Goal: Task Accomplishment & Management: Use online tool/utility

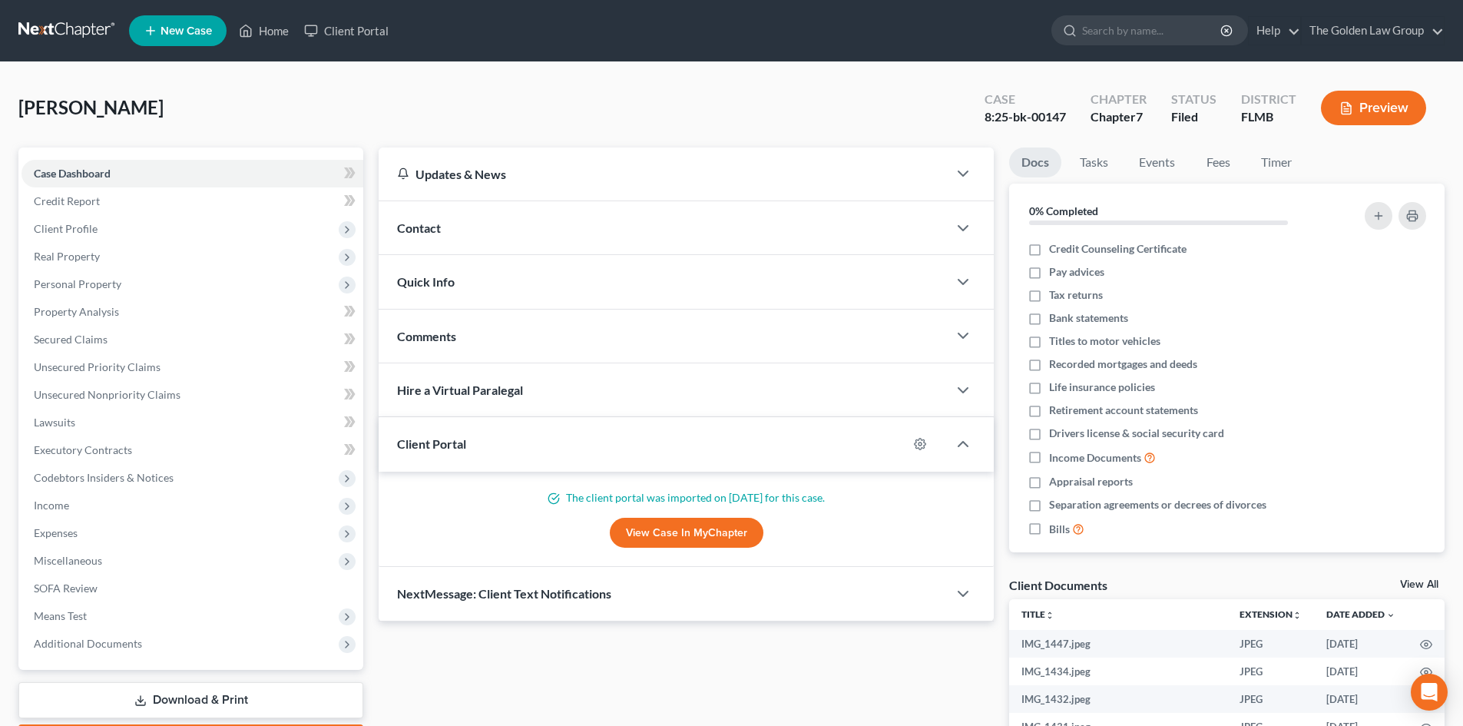
click at [38, 24] on link at bounding box center [67, 31] width 98 height 28
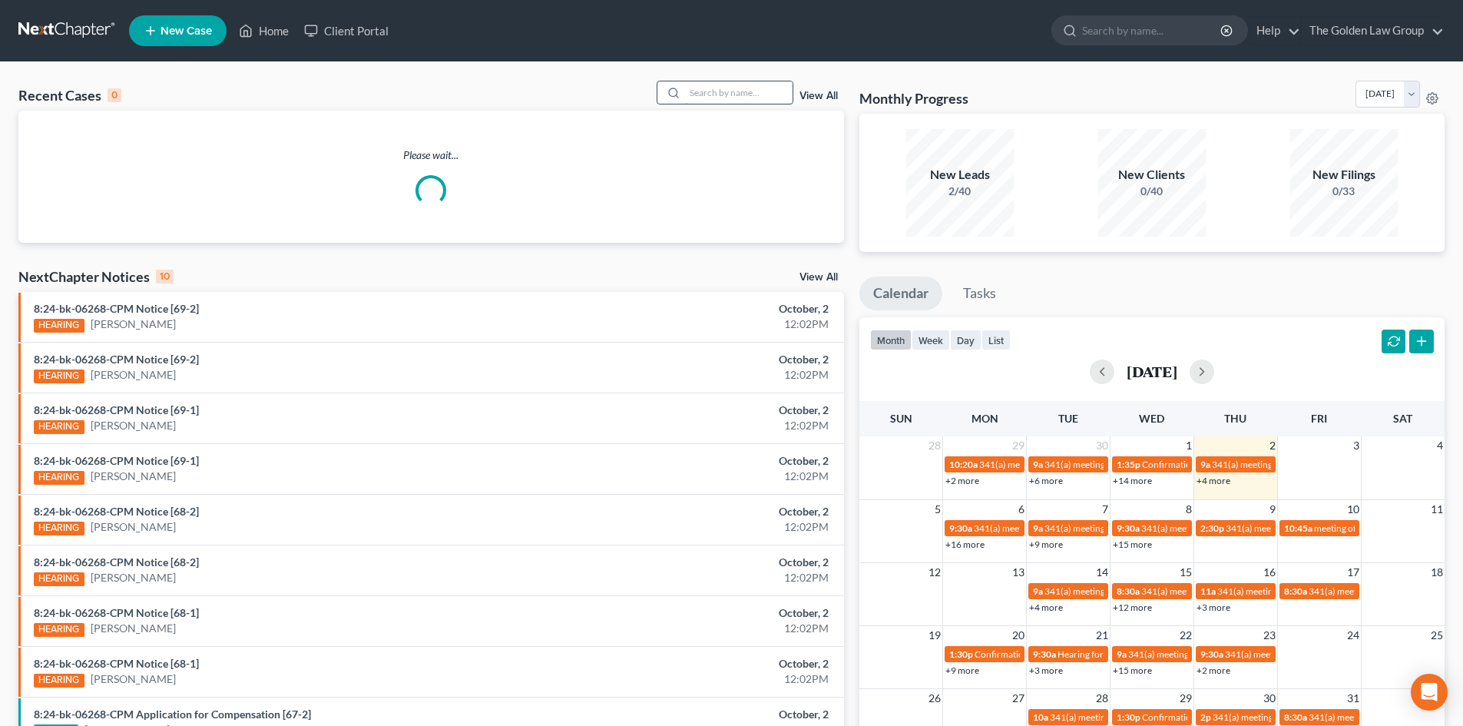
drag, startPoint x: 727, startPoint y: 98, endPoint x: 719, endPoint y: 94, distance: 9.3
click at [727, 98] on input "search" at bounding box center [739, 92] width 108 height 22
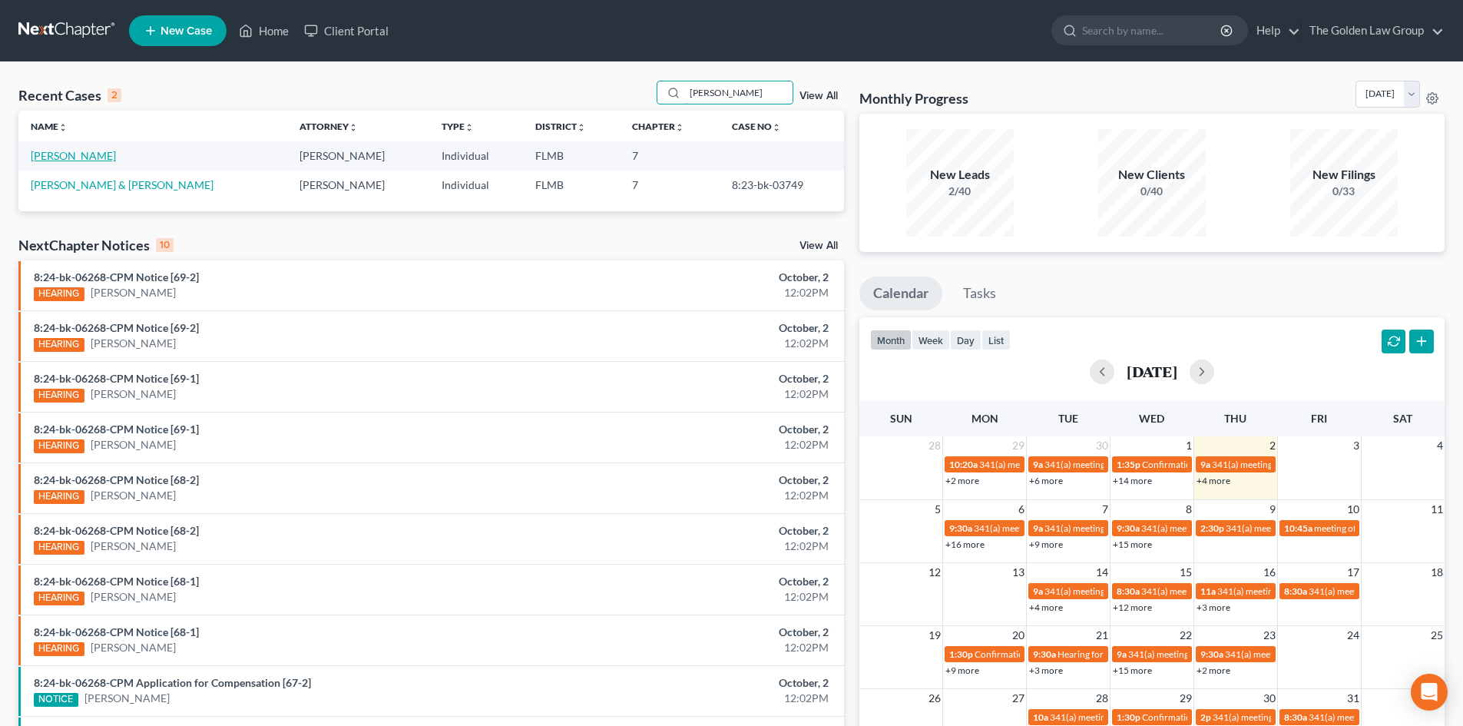
type input "[PERSON_NAME]"
click at [91, 151] on link "[PERSON_NAME]" at bounding box center [73, 155] width 85 height 13
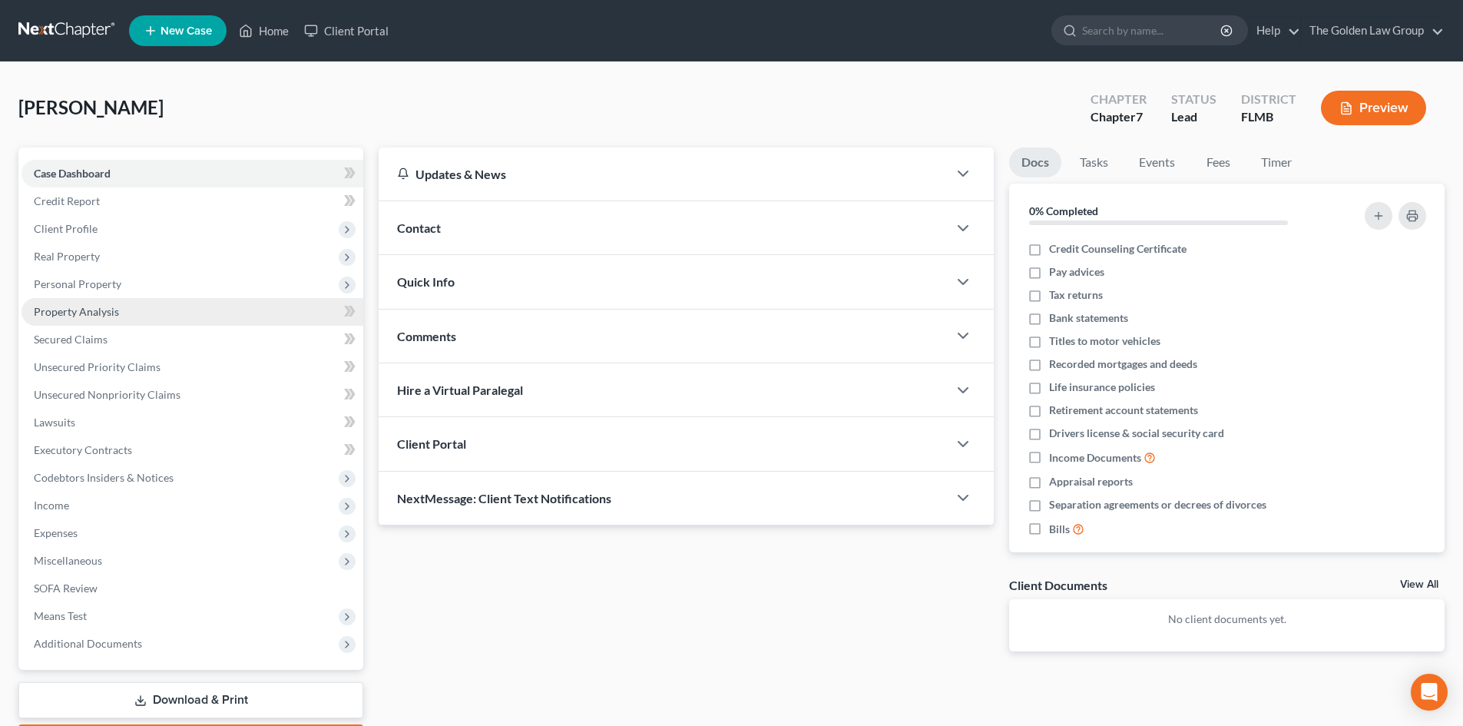
click at [109, 307] on span "Property Analysis" at bounding box center [76, 311] width 85 height 13
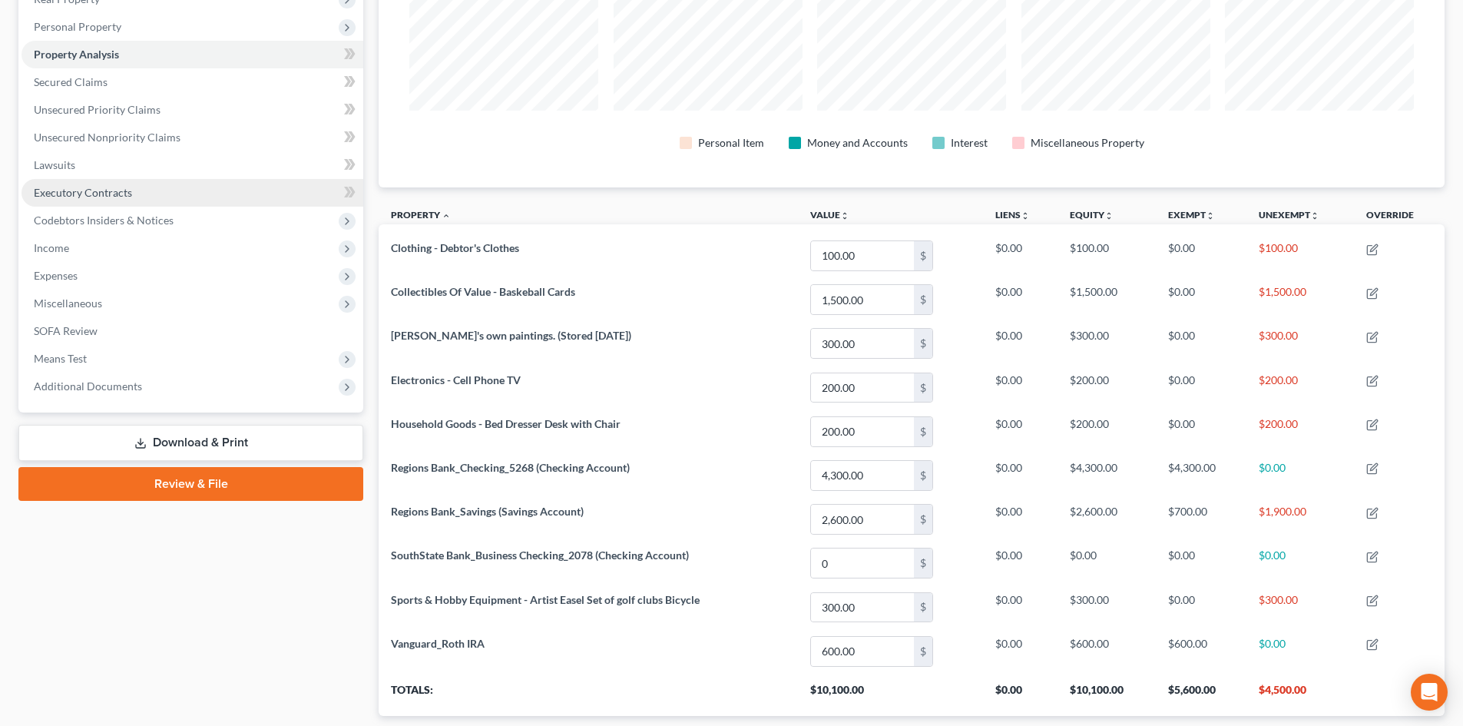
scroll to position [230, 0]
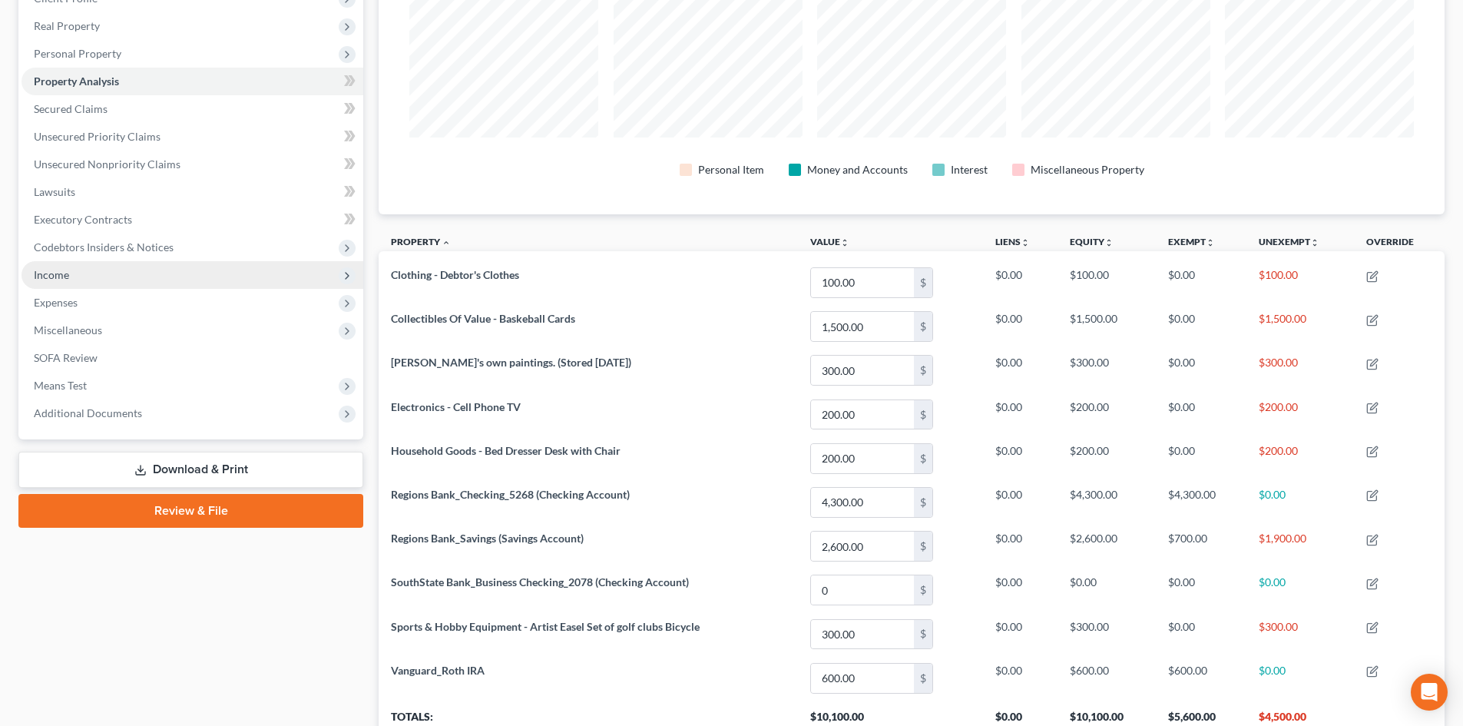
click at [63, 270] on span "Income" at bounding box center [51, 274] width 35 height 13
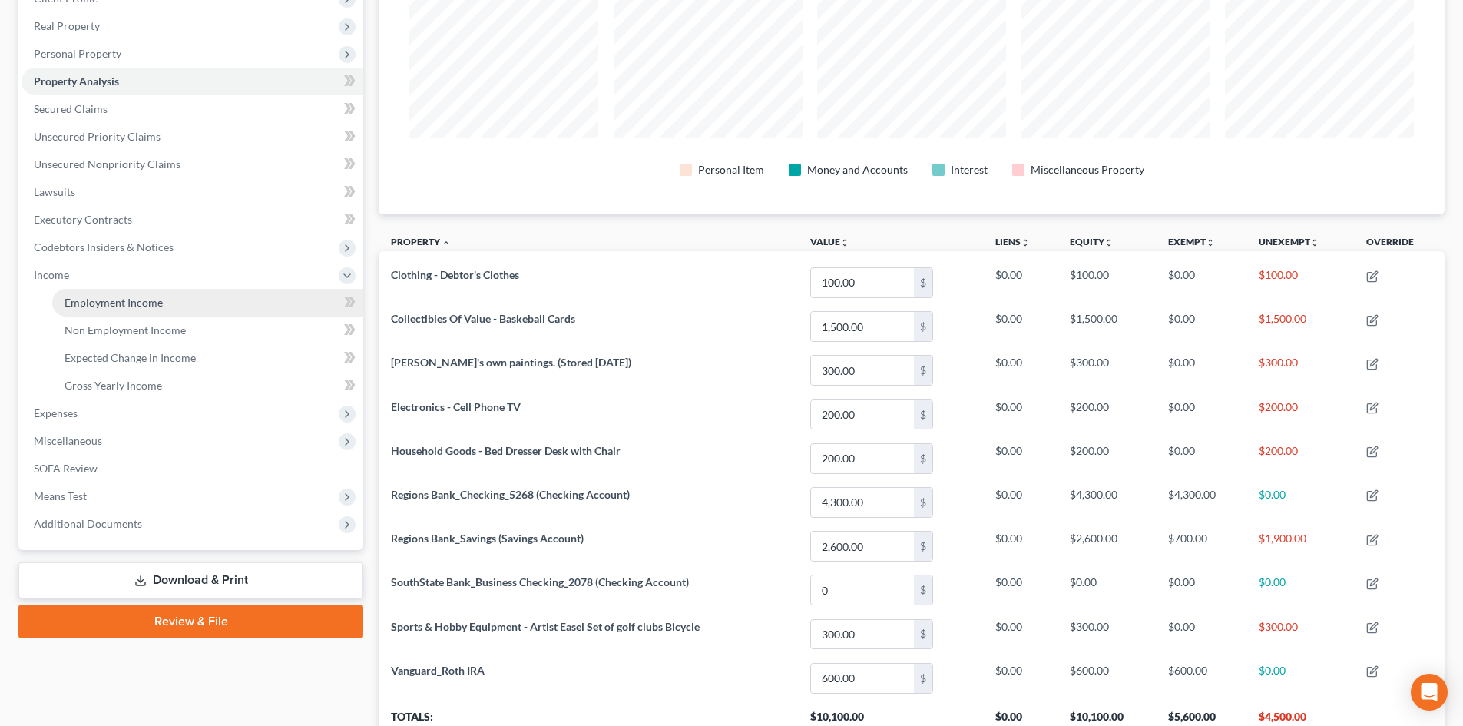
click at [106, 300] on span "Employment Income" at bounding box center [114, 302] width 98 height 13
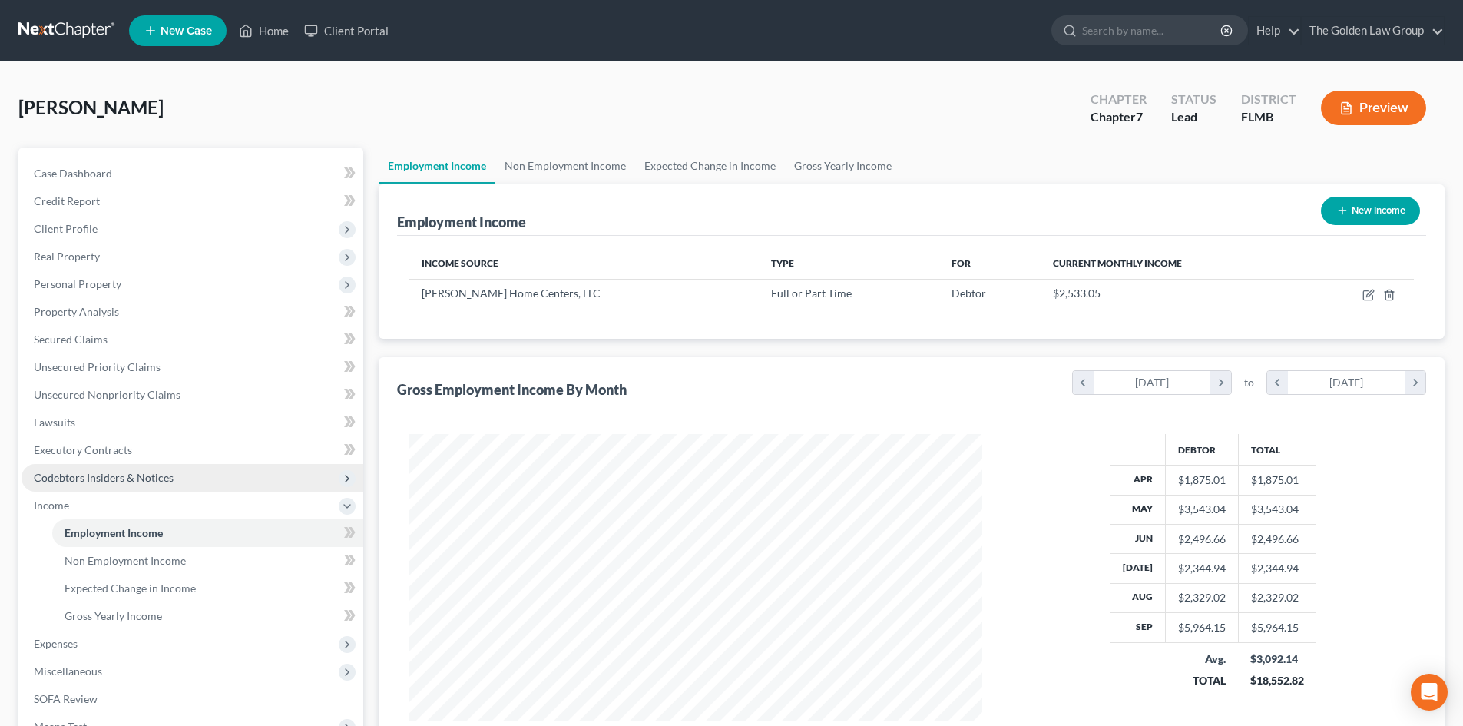
scroll to position [201, 0]
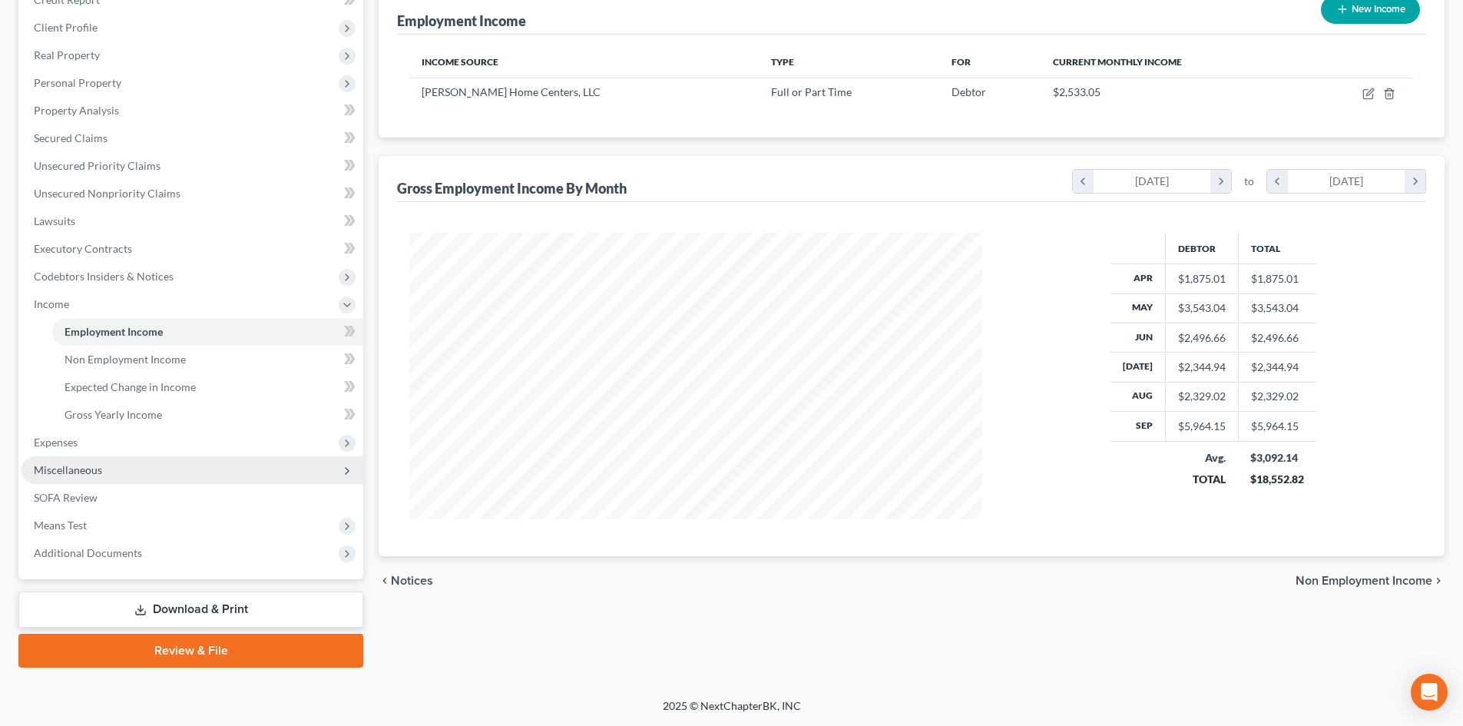
click at [104, 473] on span "Miscellaneous" at bounding box center [193, 470] width 342 height 28
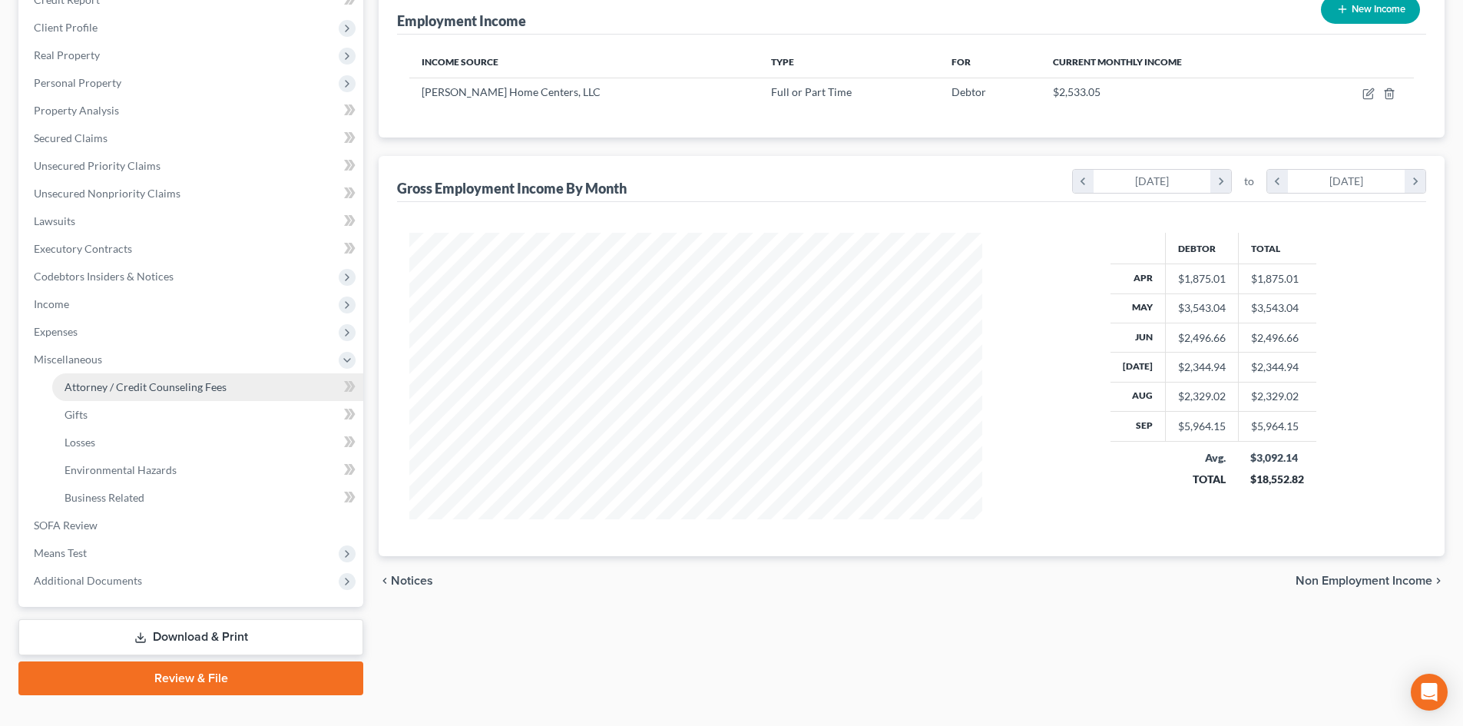
click at [199, 392] on span "Attorney / Credit Counseling Fees" at bounding box center [146, 386] width 162 height 13
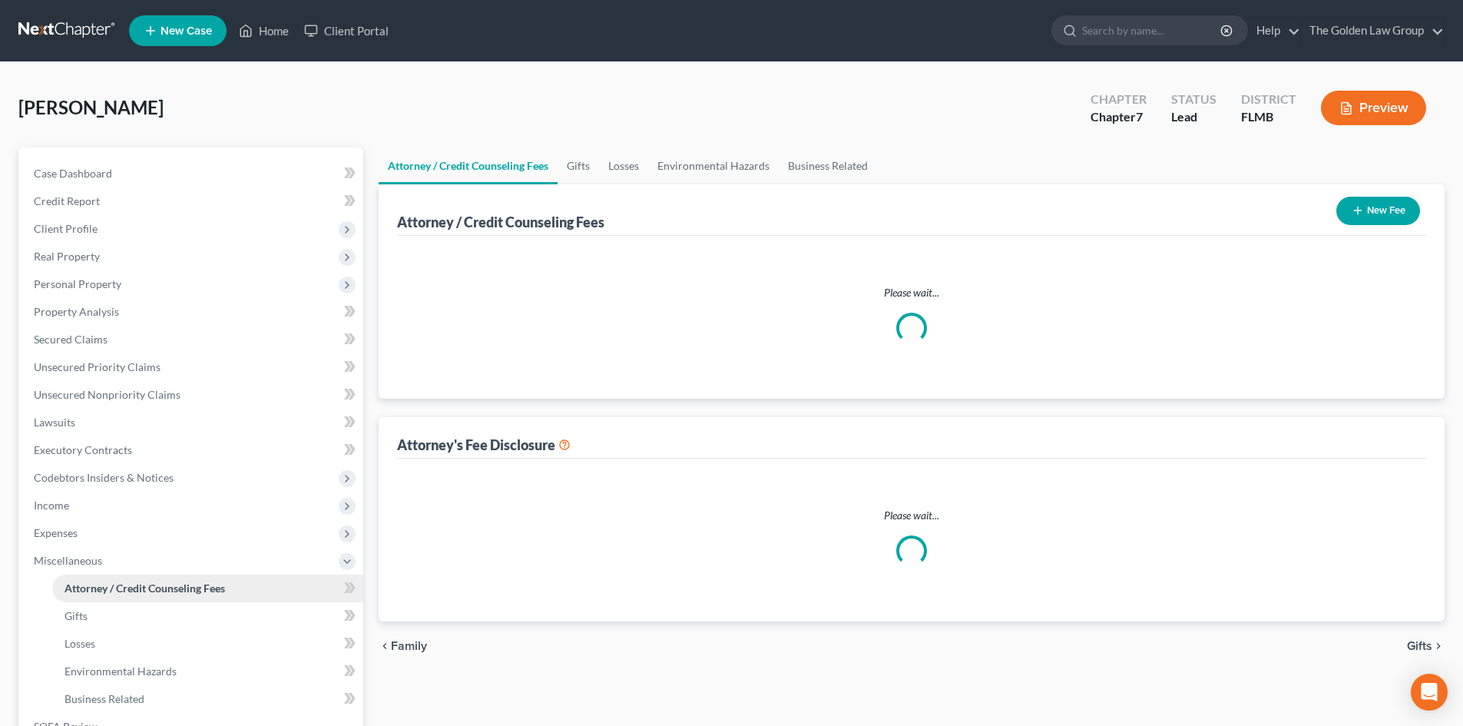
select select "2"
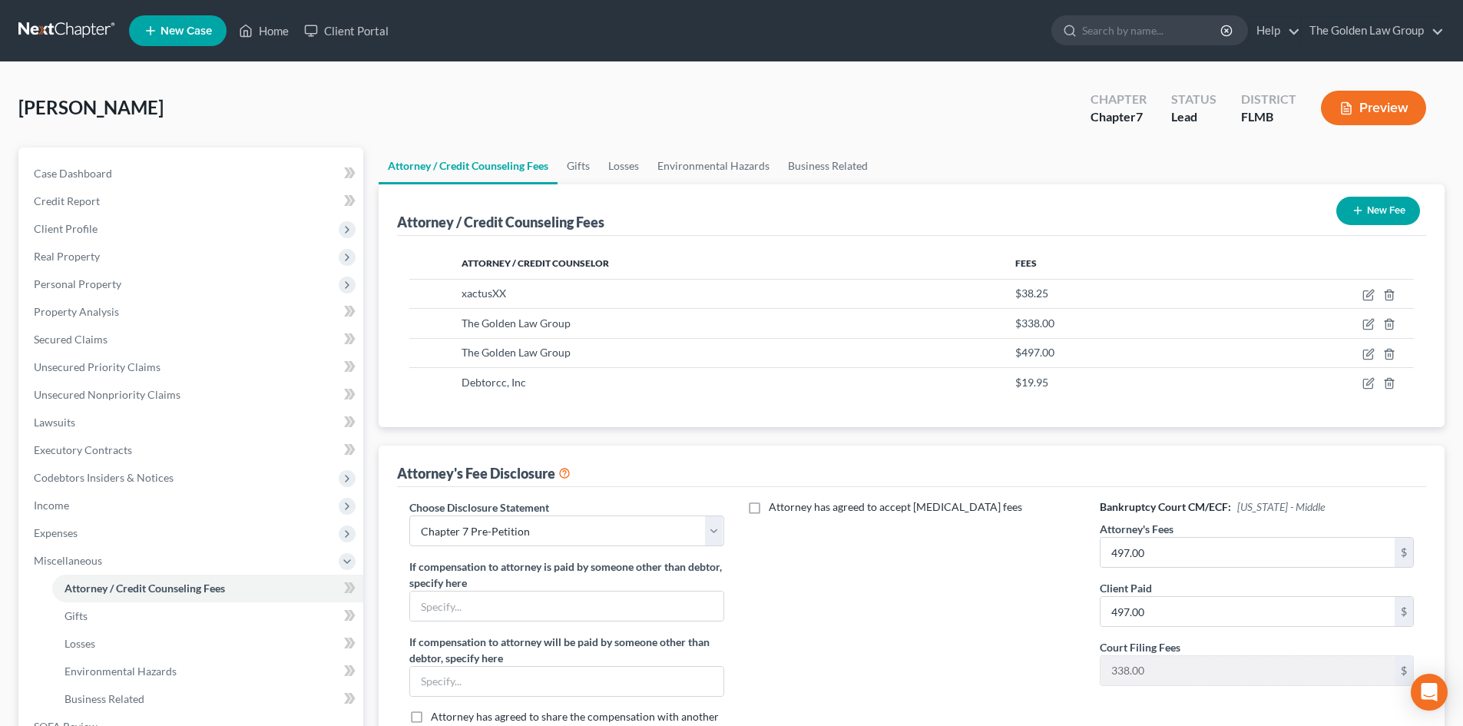
click at [61, 21] on link at bounding box center [67, 31] width 98 height 28
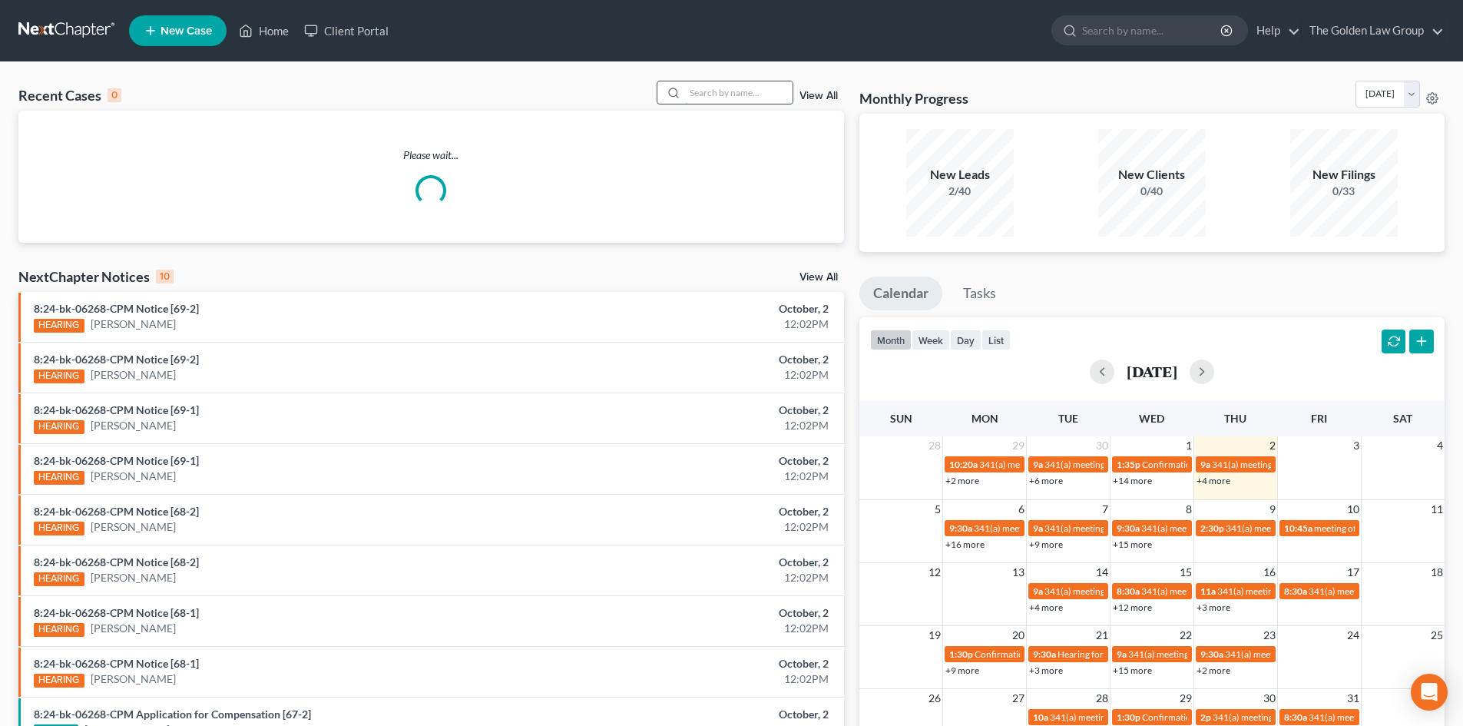
click at [717, 88] on input "search" at bounding box center [739, 92] width 108 height 22
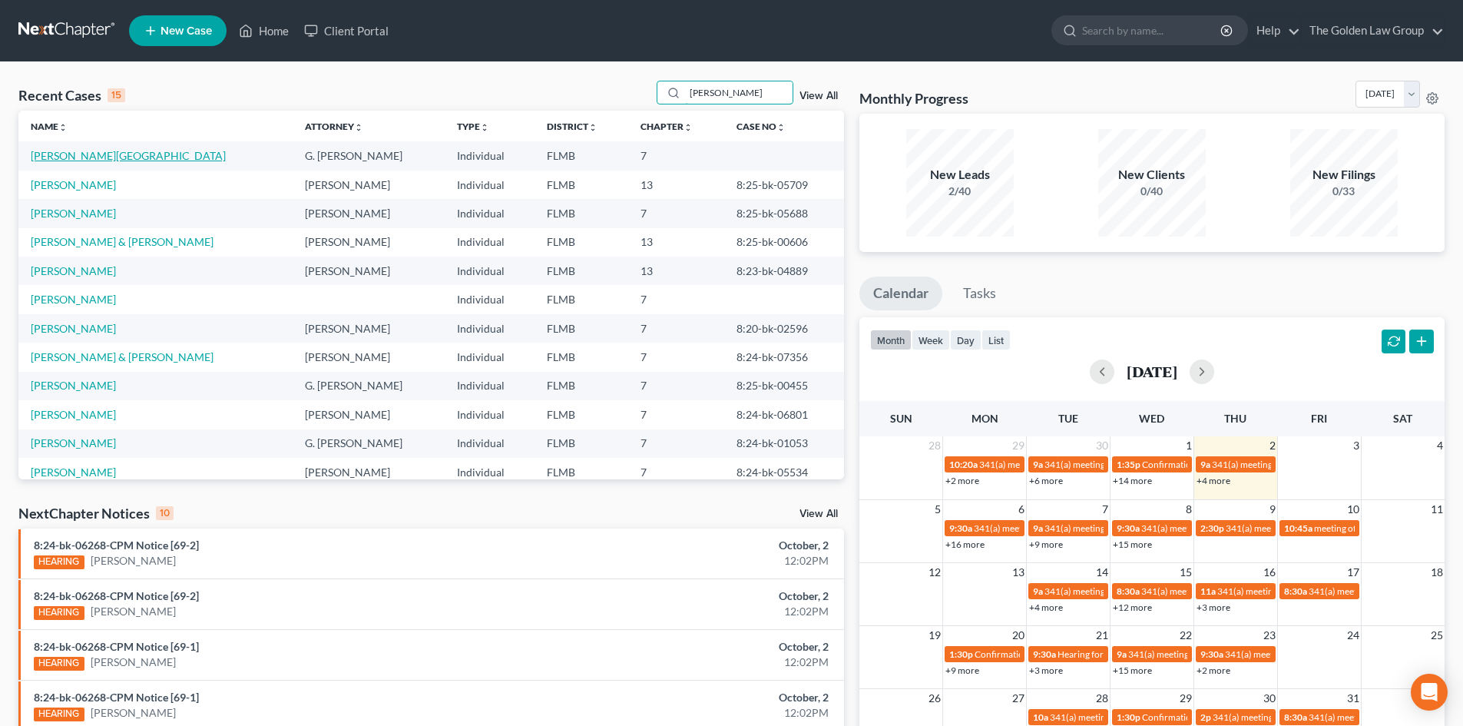
type input "smith"
click at [97, 157] on link "[PERSON_NAME][GEOGRAPHIC_DATA]" at bounding box center [128, 155] width 195 height 13
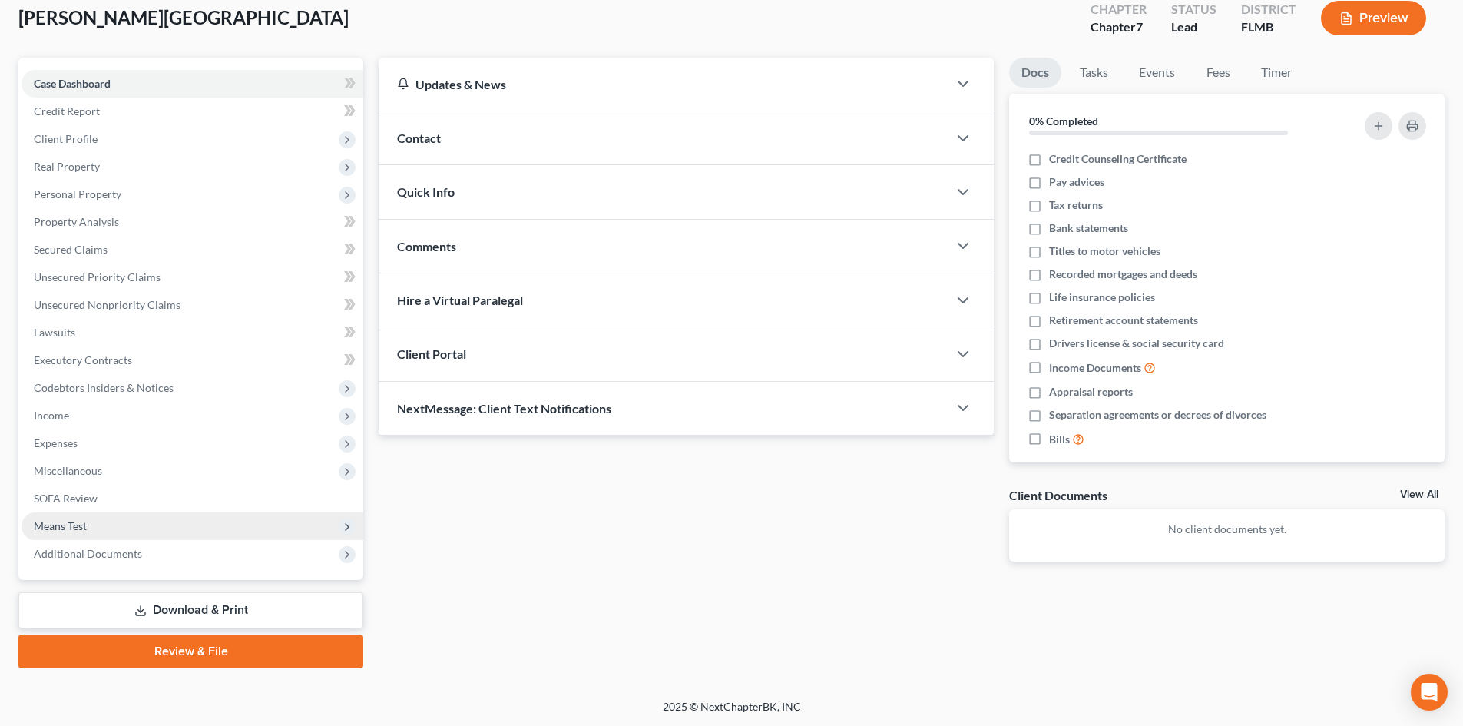
scroll to position [91, 0]
click at [124, 533] on span "Means Test" at bounding box center [193, 526] width 342 height 28
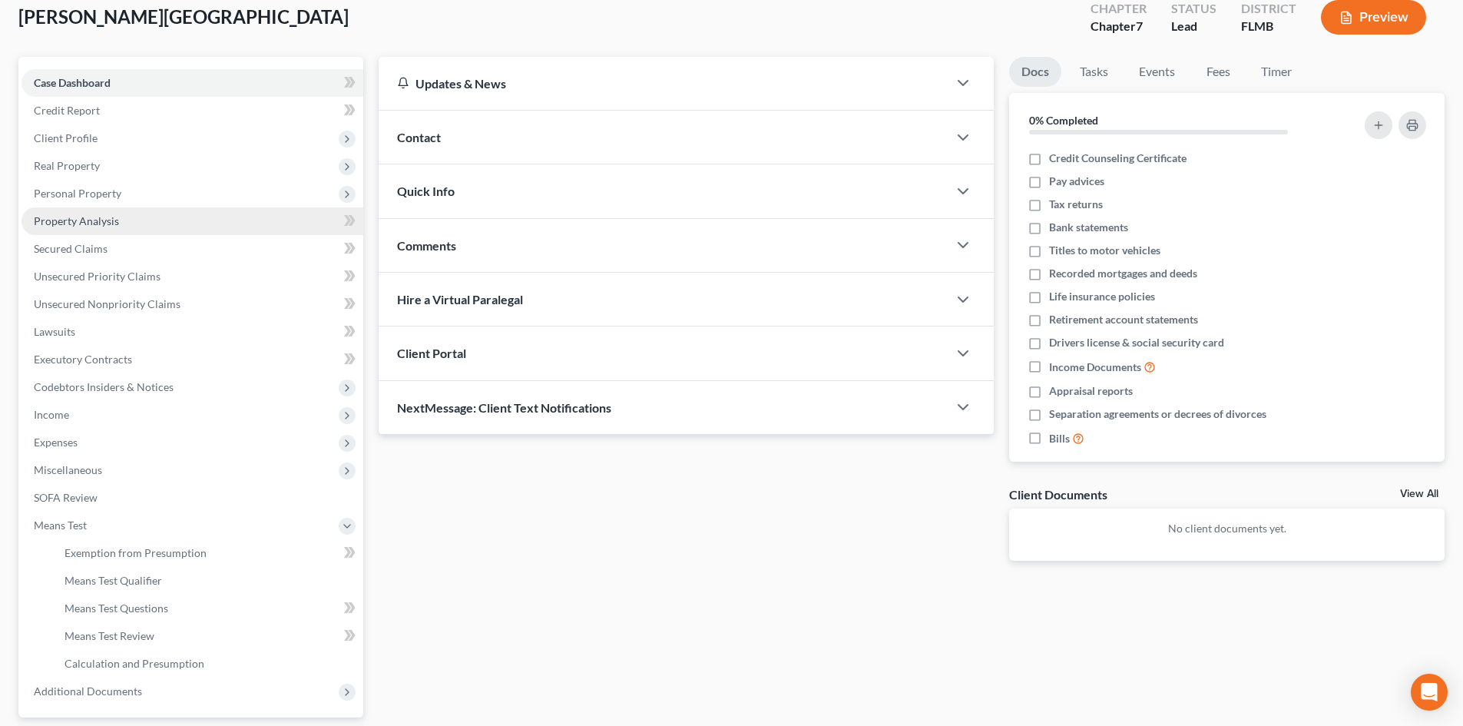
click at [144, 227] on link "Property Analysis" at bounding box center [193, 221] width 342 height 28
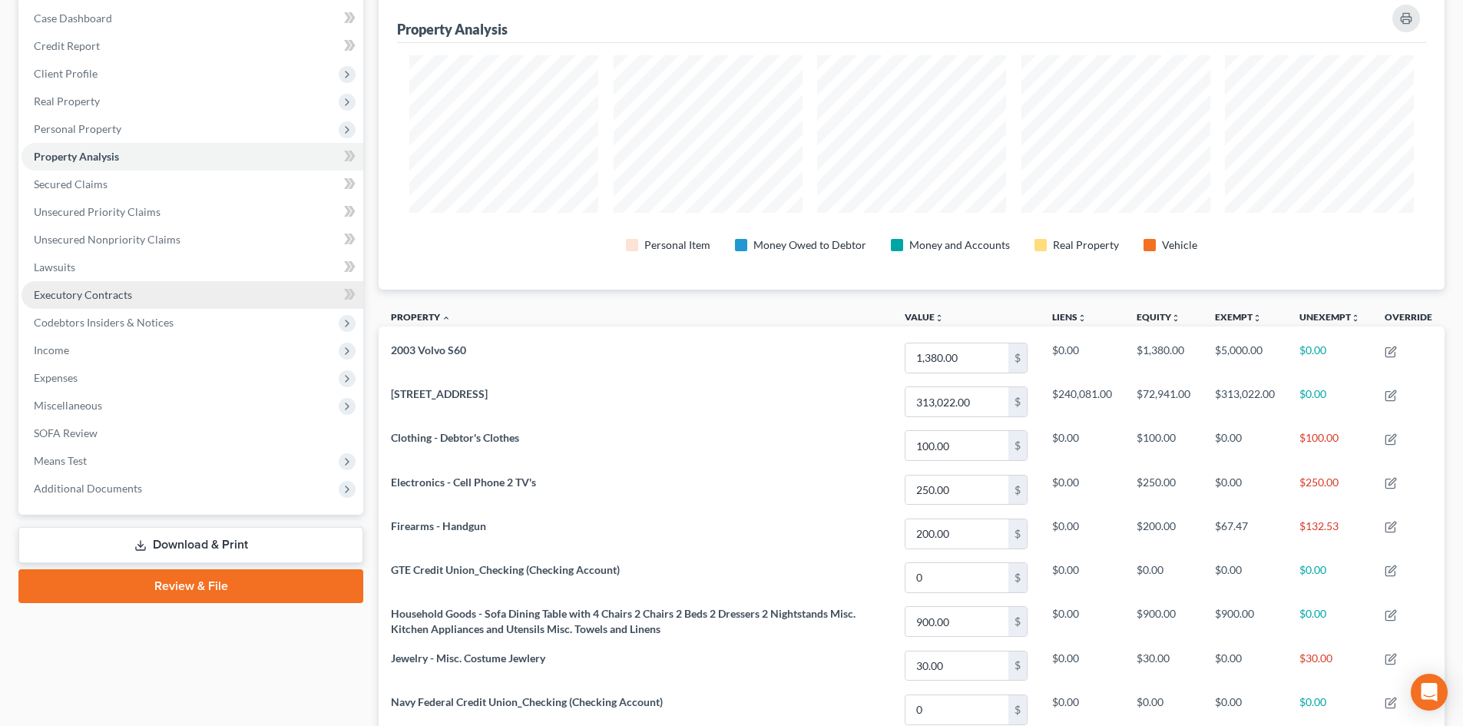
scroll to position [154, 0]
